Goal: Complete application form

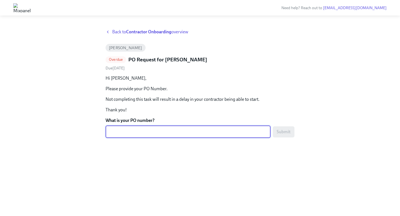
paste textarea "PO-745095"
type textarea "PO-745095"
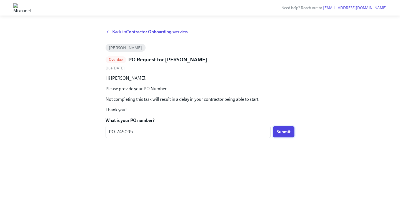
click at [284, 135] on button "Submit" at bounding box center [283, 131] width 22 height 11
click at [147, 128] on div "PO-745095 x ​" at bounding box center [187, 132] width 165 height 12
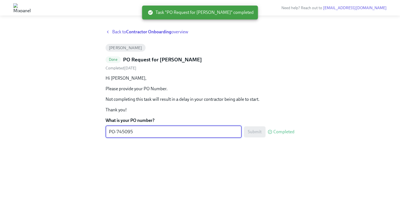
click at [189, 89] on p "Please provide your PO Number." at bounding box center [199, 89] width 189 height 6
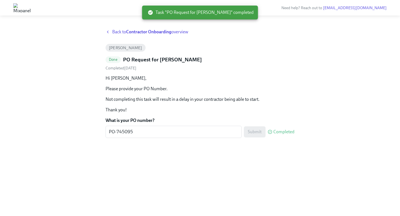
click at [113, 32] on span "Back to Contractor Onboarding overview" at bounding box center [150, 32] width 76 height 6
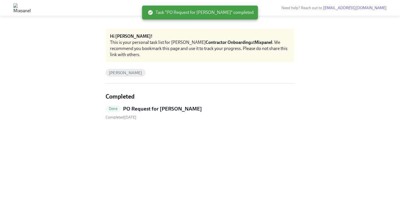
click at [160, 106] on h5 "PO Request for [PERSON_NAME]" at bounding box center [162, 108] width 79 height 7
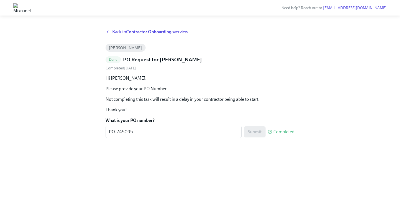
click at [114, 33] on span "Back to Contractor Onboarding overview" at bounding box center [150, 32] width 76 height 6
